Goal: Information Seeking & Learning: Learn about a topic

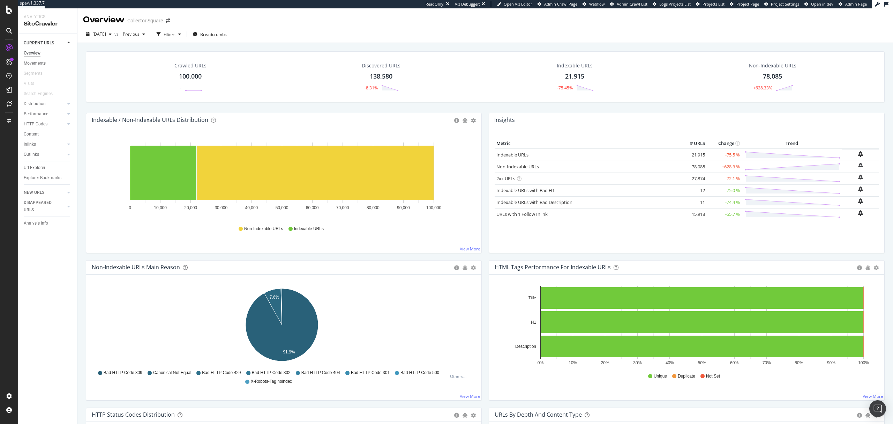
click at [852, 5] on span "Admin Page" at bounding box center [856, 3] width 22 height 5
click at [38, 101] on div "Distribution" at bounding box center [35, 103] width 22 height 7
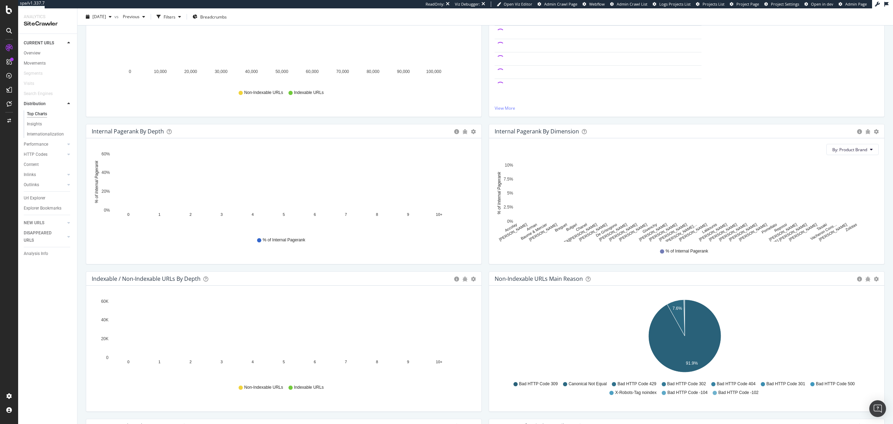
scroll to position [140, 0]
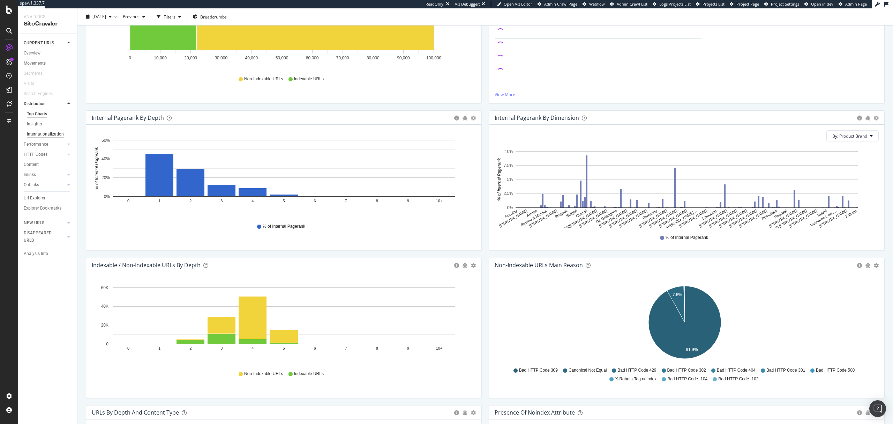
click at [47, 133] on div "Internationalization" at bounding box center [45, 133] width 37 height 7
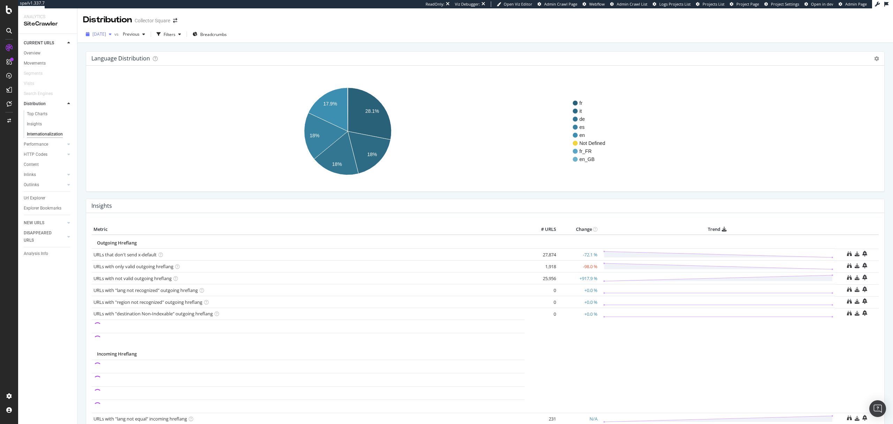
click at [114, 29] on div "[DATE]" at bounding box center [98, 34] width 31 height 10
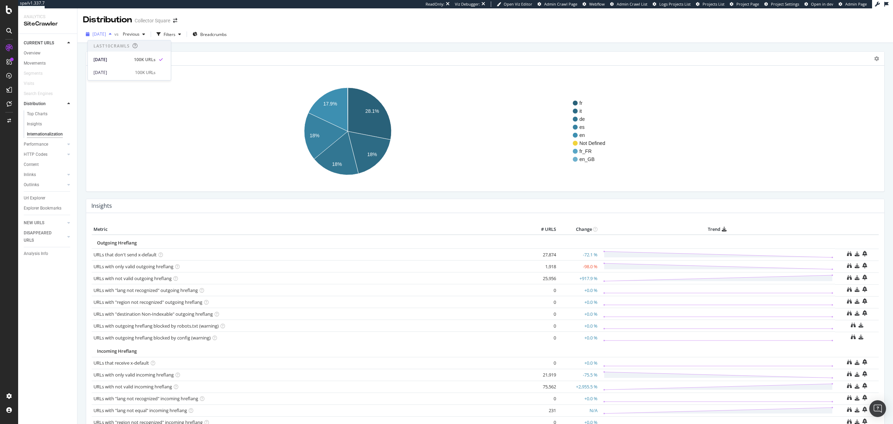
click at [114, 31] on div "[DATE]" at bounding box center [98, 34] width 31 height 10
click at [319, 128] on icon "A chart." at bounding box center [326, 136] width 44 height 46
